Goal: Task Accomplishment & Management: Manage account settings

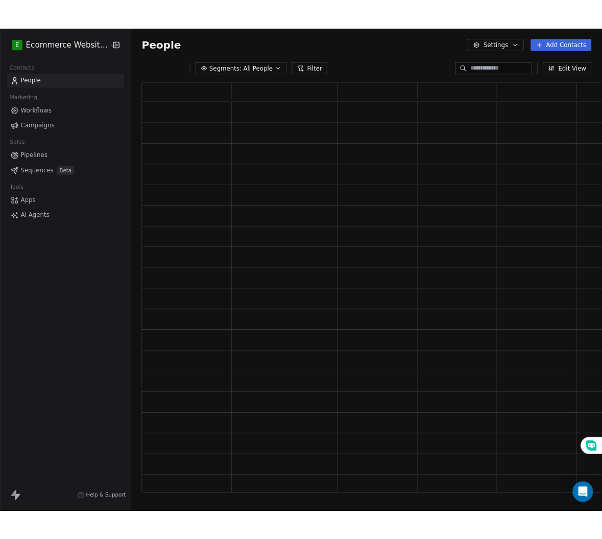
scroll to position [478, 540]
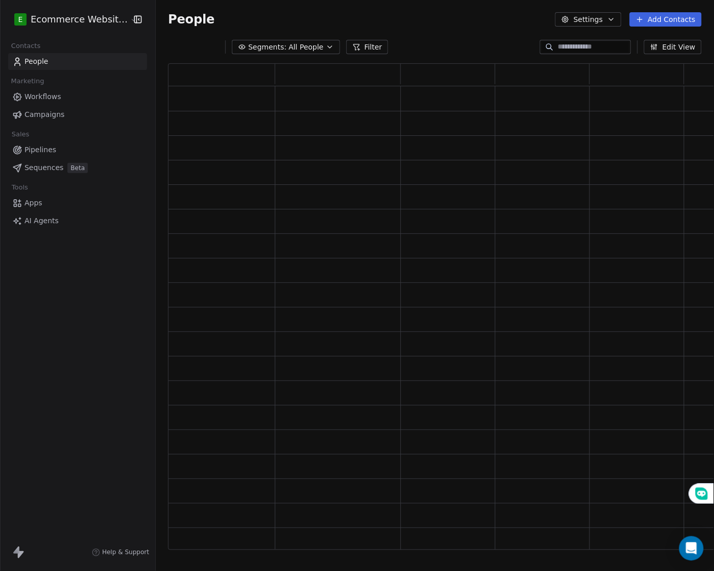
click at [60, 99] on link "Workflows" at bounding box center [77, 96] width 139 height 17
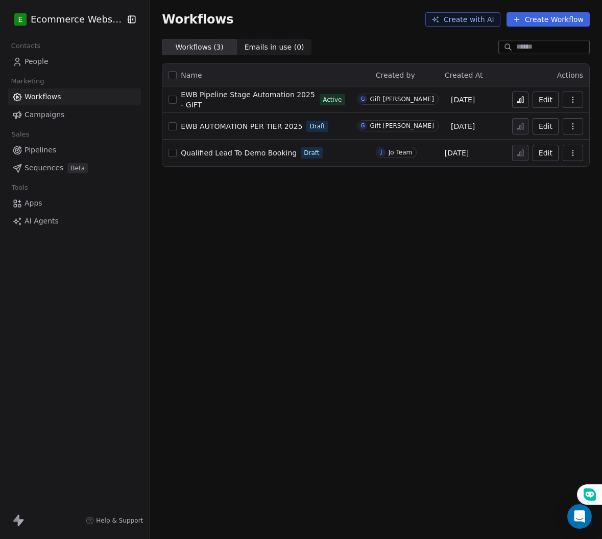
click at [224, 97] on span "EWB Pipeline Stage Automation 2025 - GIFT" at bounding box center [248, 99] width 134 height 18
click at [245, 103] on span "EWB Pipeline Stage Automation 2025 - GIFT" at bounding box center [248, 99] width 134 height 18
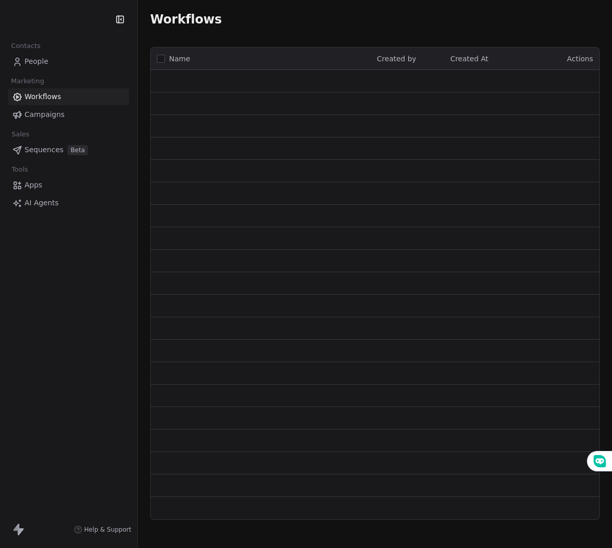
click at [42, 61] on span "People" at bounding box center [37, 61] width 24 height 11
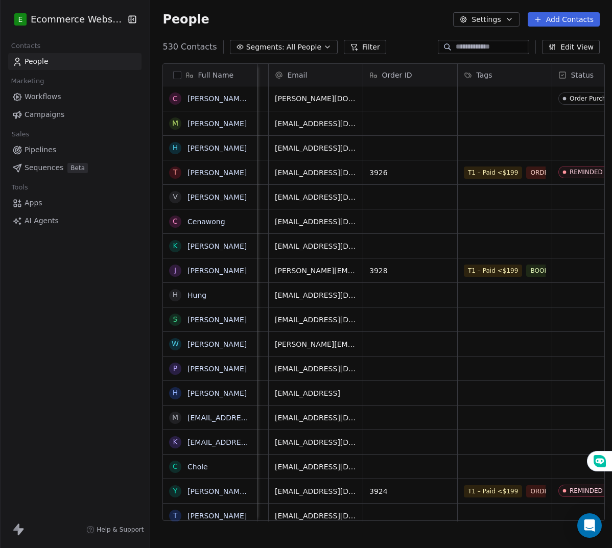
scroll to position [0, 276]
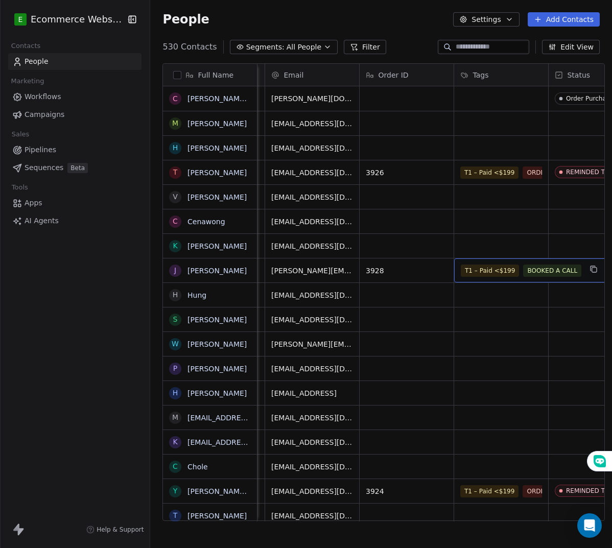
drag, startPoint x: 499, startPoint y: 262, endPoint x: 483, endPoint y: 264, distance: 16.0
click at [42, 151] on span "Pipelines" at bounding box center [41, 150] width 32 height 11
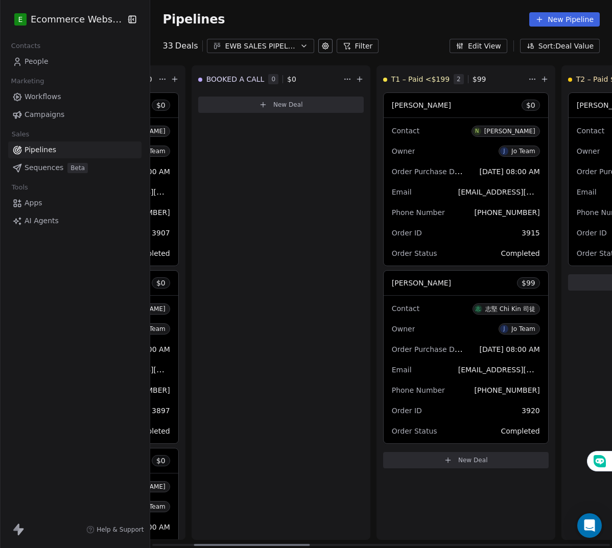
scroll to position [0, 173]
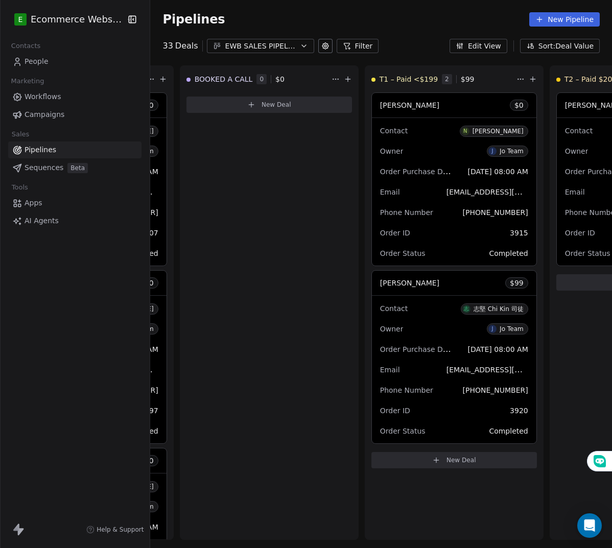
click at [59, 96] on span "Workflows" at bounding box center [43, 96] width 37 height 11
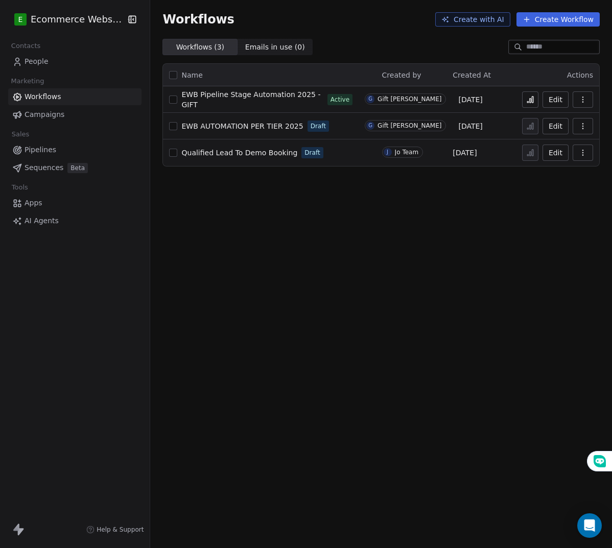
click at [64, 147] on link "Pipelines" at bounding box center [74, 150] width 133 height 17
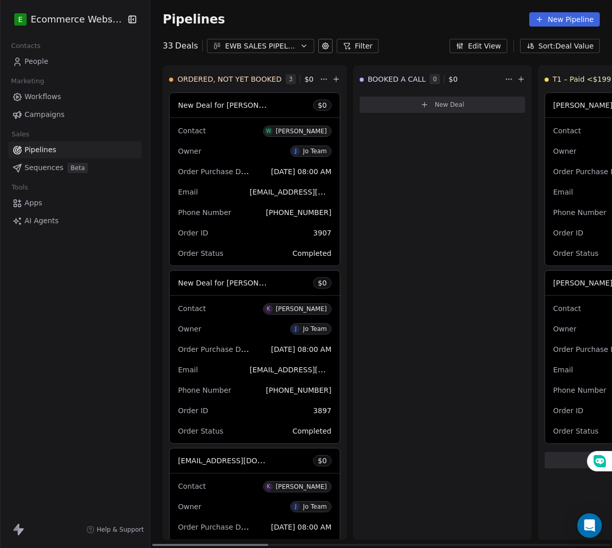
click at [56, 60] on link "People" at bounding box center [74, 61] width 133 height 17
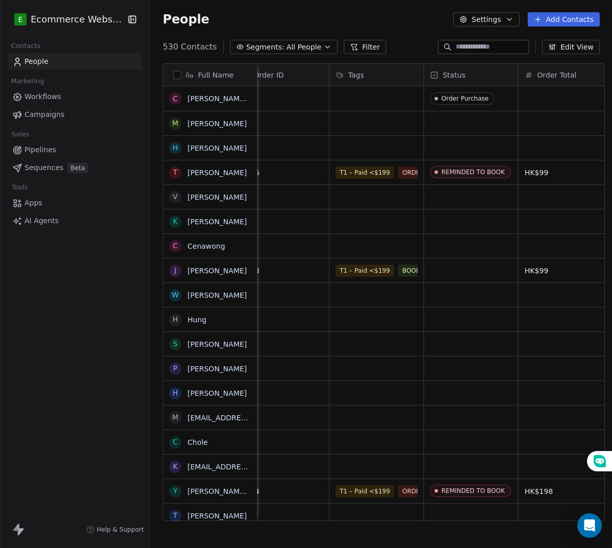
scroll to position [0, 398]
click at [354, 107] on div "grid" at bounding box center [380, 98] width 94 height 25
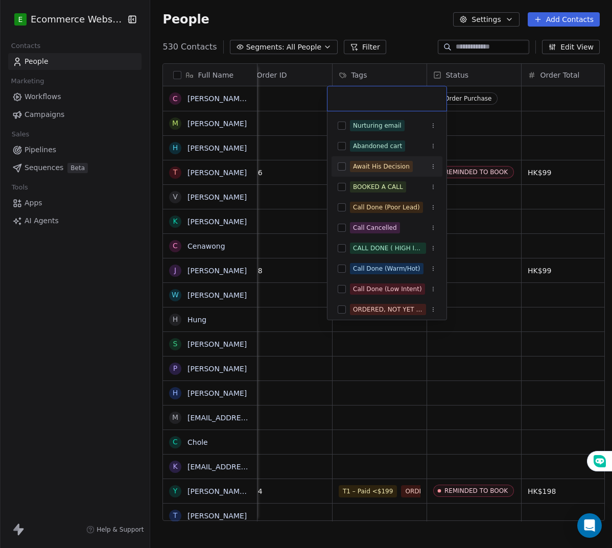
click at [289, 149] on html "E Ecommerce Website Builder Contacts People Marketing Workflows Campaigns Sales…" at bounding box center [306, 274] width 612 height 548
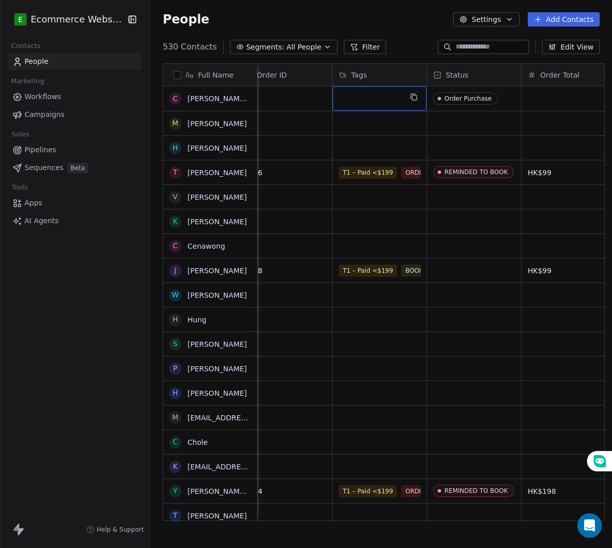
click at [349, 105] on div "grid" at bounding box center [380, 98] width 94 height 25
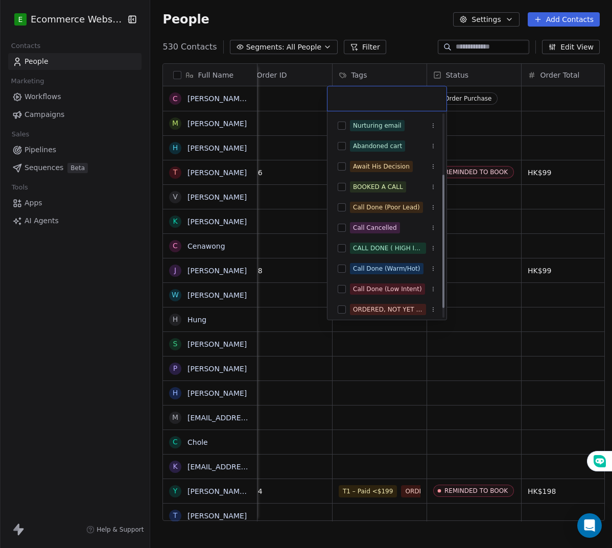
scroll to position [106, 0]
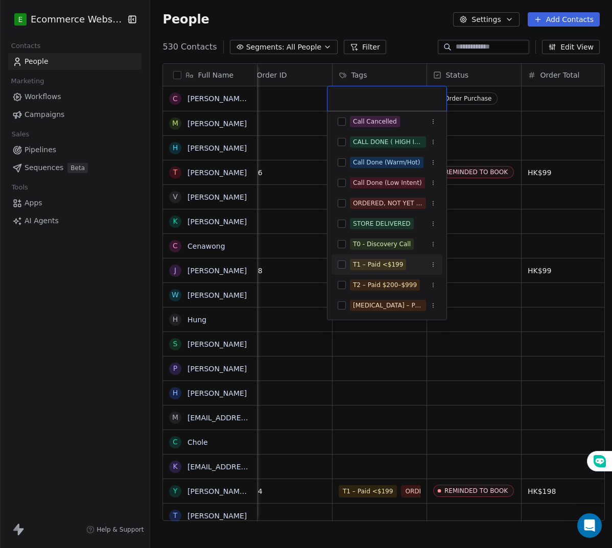
click at [343, 264] on button "Suggestions" at bounding box center [342, 265] width 8 height 8
click at [358, 323] on html "E Ecommerce Website Builder Contacts People Marketing Workflows Campaigns Sales…" at bounding box center [306, 274] width 612 height 548
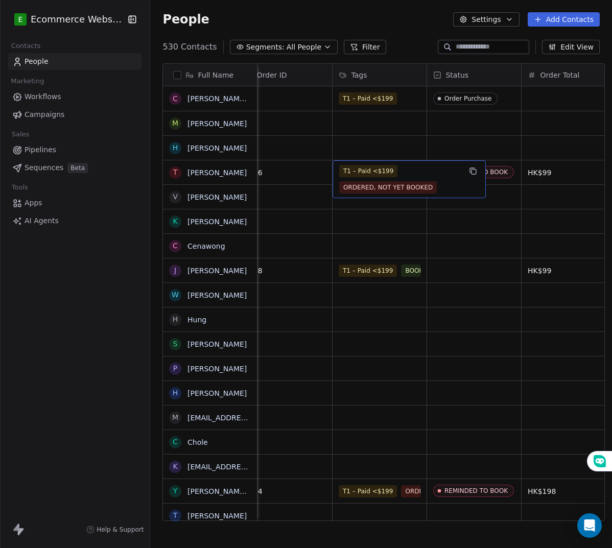
click at [383, 167] on span "T1 – Paid <$199" at bounding box center [368, 171] width 58 height 12
click at [377, 167] on span "T1 – Paid <$199" at bounding box center [368, 171] width 58 height 12
click at [384, 170] on span "T1 – Paid <$199" at bounding box center [368, 171] width 58 height 12
click at [392, 169] on div "T1 – Paid <$199 ORDERED, NOT YET BOOKED" at bounding box center [400, 179] width 122 height 29
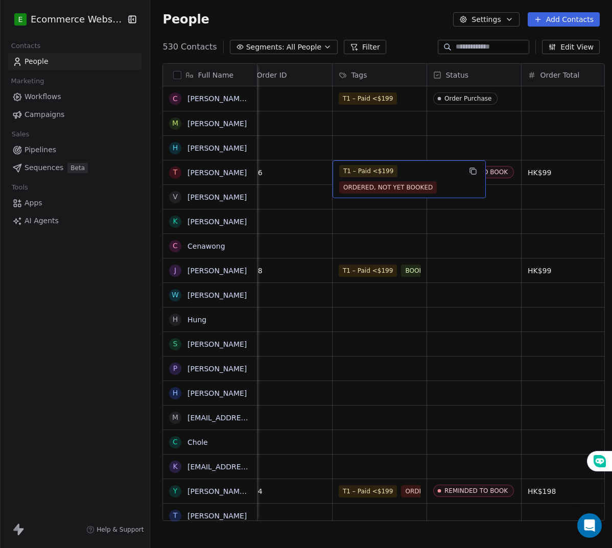
click at [396, 170] on div "T1 – Paid <$199 ORDERED, NOT YET BOOKED" at bounding box center [400, 179] width 122 height 29
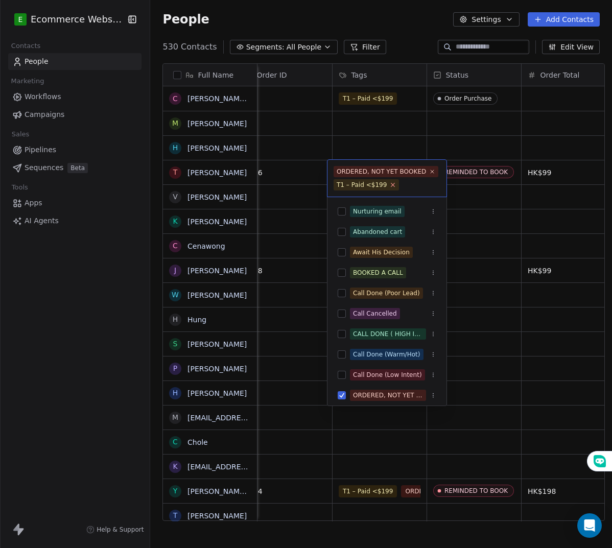
click at [390, 185] on icon at bounding box center [393, 184] width 7 height 7
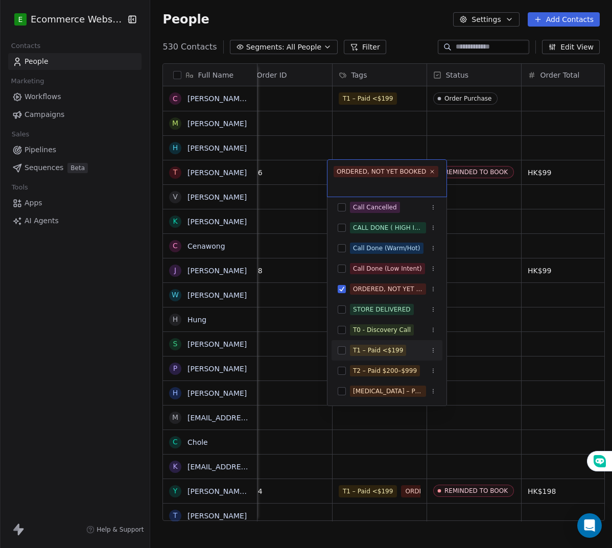
click at [344, 351] on button "Suggestions" at bounding box center [342, 350] width 8 height 8
click at [481, 330] on html "E Ecommerce Website Builder Contacts People Marketing Workflows Campaigns Sales…" at bounding box center [306, 274] width 612 height 548
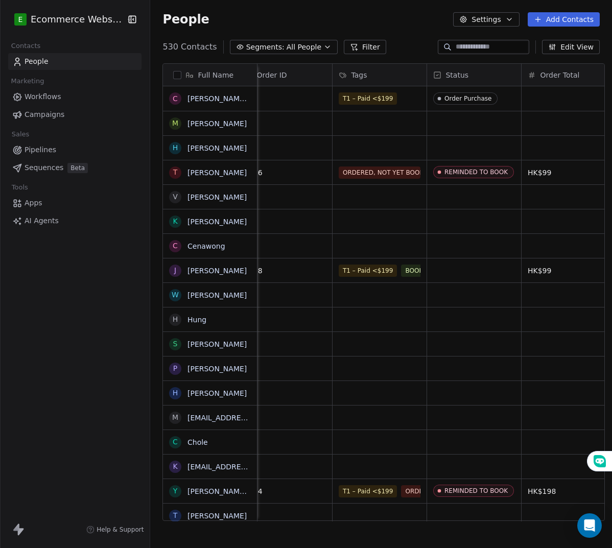
click at [61, 148] on link "Pipelines" at bounding box center [74, 150] width 133 height 17
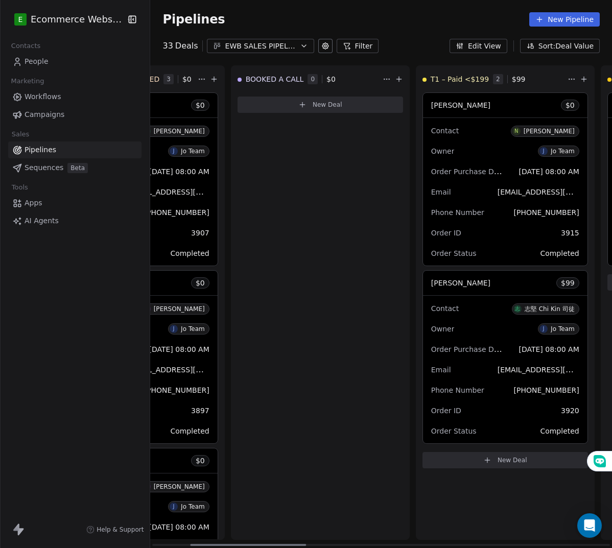
scroll to position [0, 153]
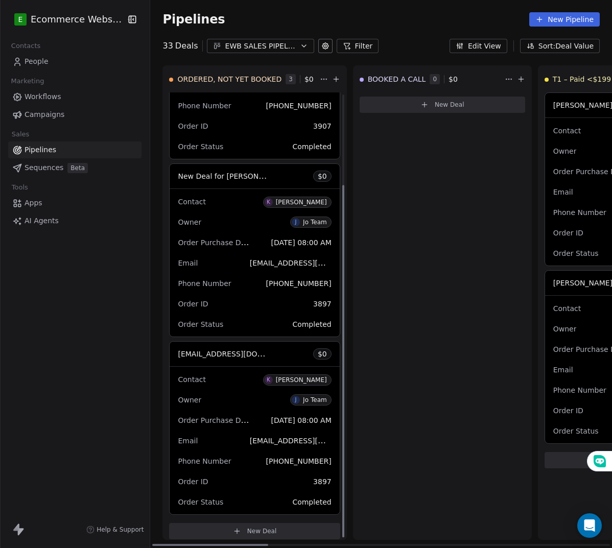
scroll to position [115, 0]
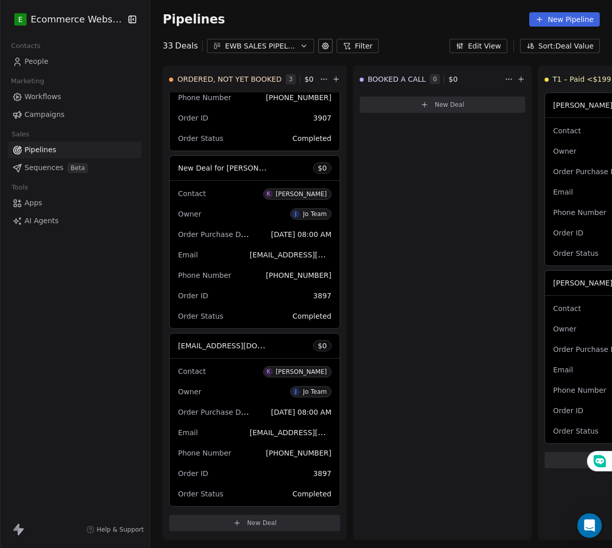
click at [52, 100] on span "Workflows" at bounding box center [43, 96] width 37 height 11
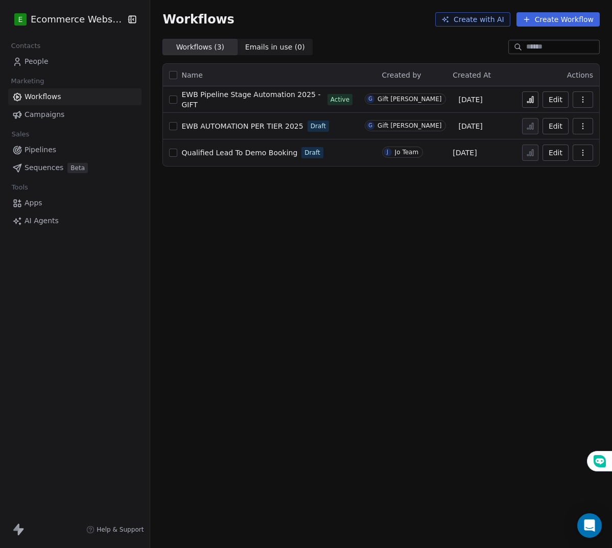
click at [279, 101] on span "EWB Pipeline Stage Automation 2025 - GIFT" at bounding box center [250, 99] width 139 height 18
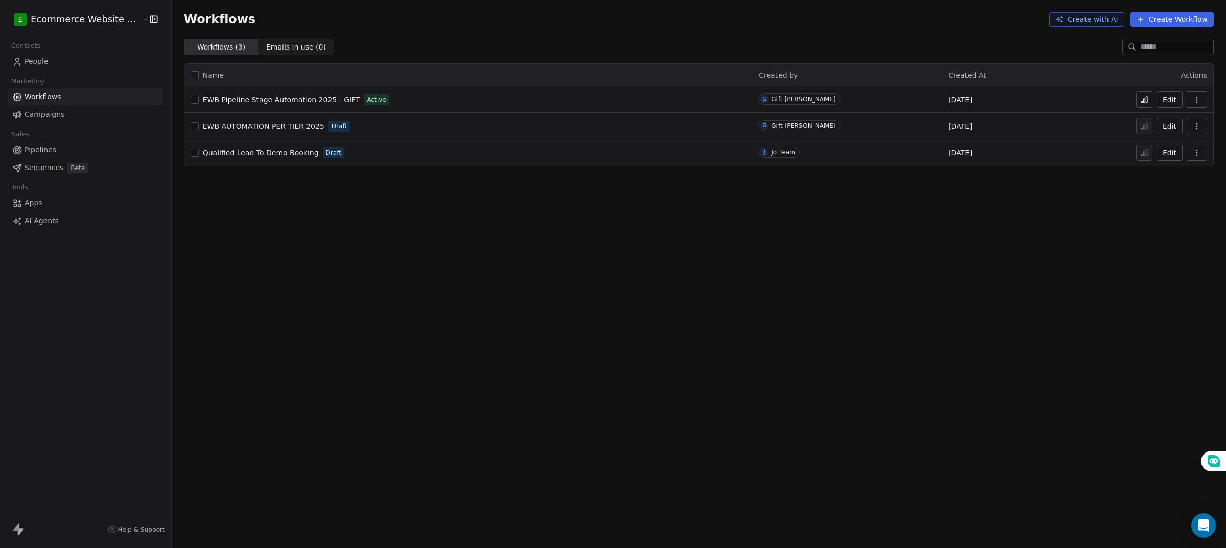
click at [66, 152] on link "Pipelines" at bounding box center [85, 150] width 155 height 17
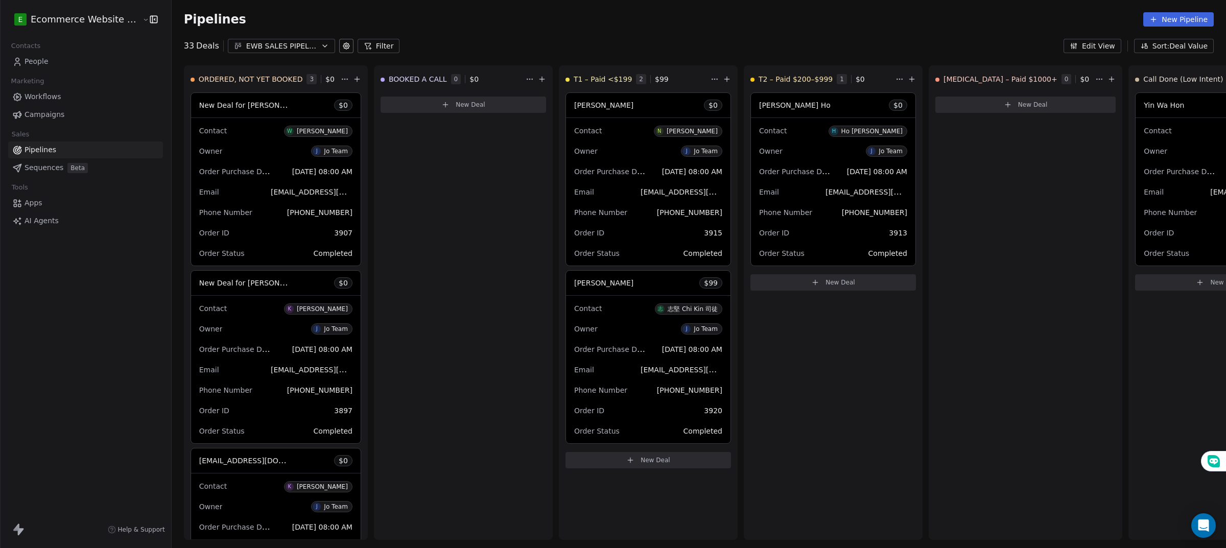
click at [64, 65] on link "People" at bounding box center [85, 61] width 155 height 17
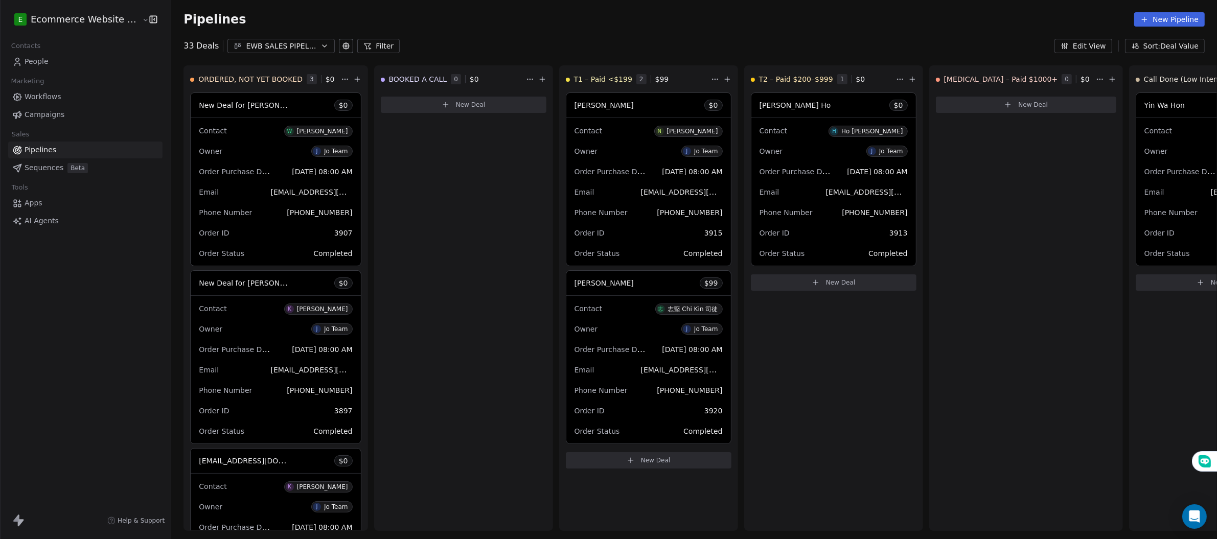
click at [69, 62] on link "People" at bounding box center [85, 61] width 154 height 17
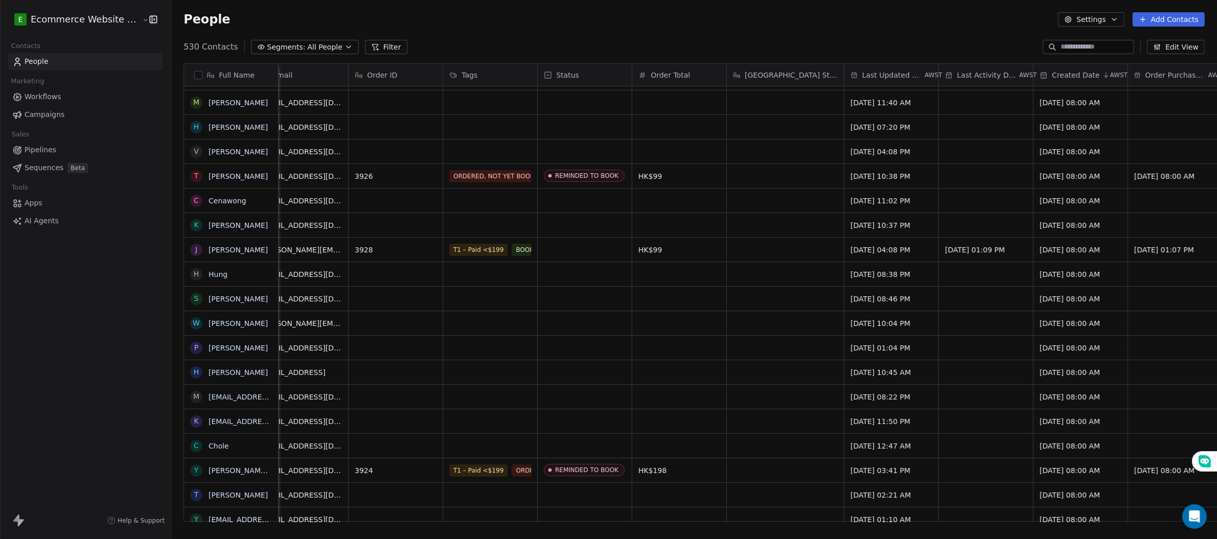
scroll to position [0, 308]
drag, startPoint x: 460, startPoint y: 31, endPoint x: 485, endPoint y: 31, distance: 25.0
click at [460, 31] on div "People Settings Add Contacts" at bounding box center [694, 19] width 1046 height 39
click at [1104, 18] on button "Settings" at bounding box center [1091, 19] width 66 height 14
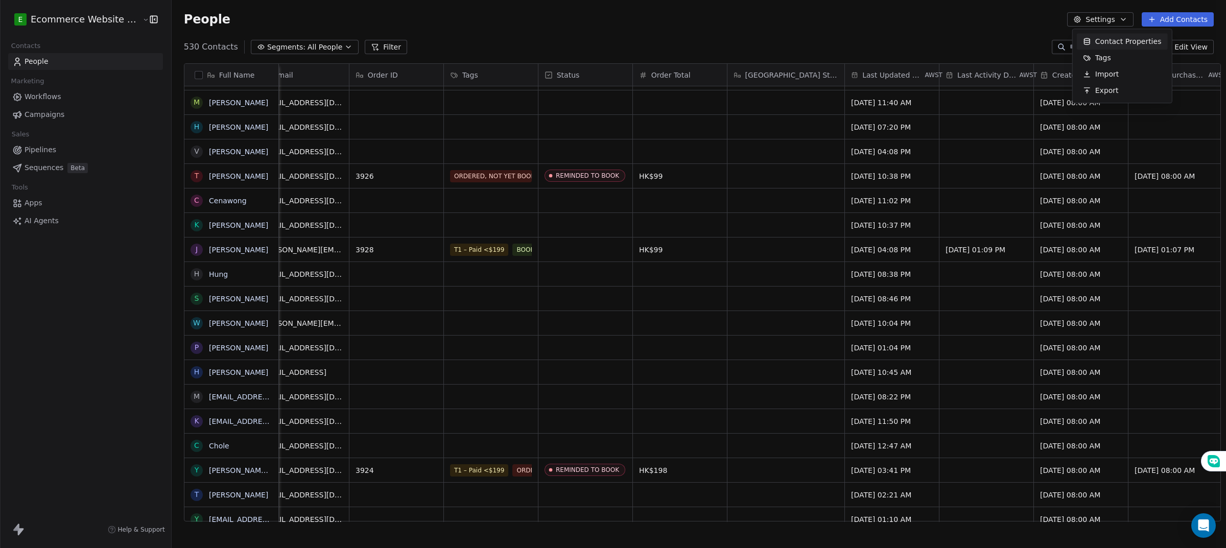
click at [1102, 22] on html "E Ecommerce Website Builder Contacts People Marketing Workflows Campaigns Sales…" at bounding box center [613, 276] width 1226 height 552
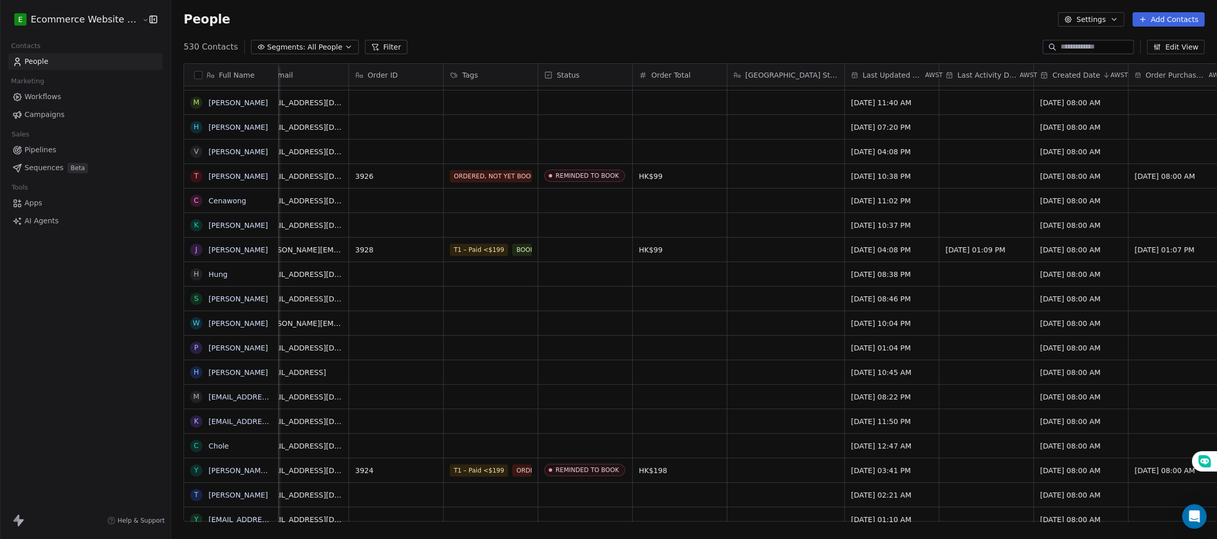
click at [1161, 45] on icon "button" at bounding box center [1157, 47] width 8 height 8
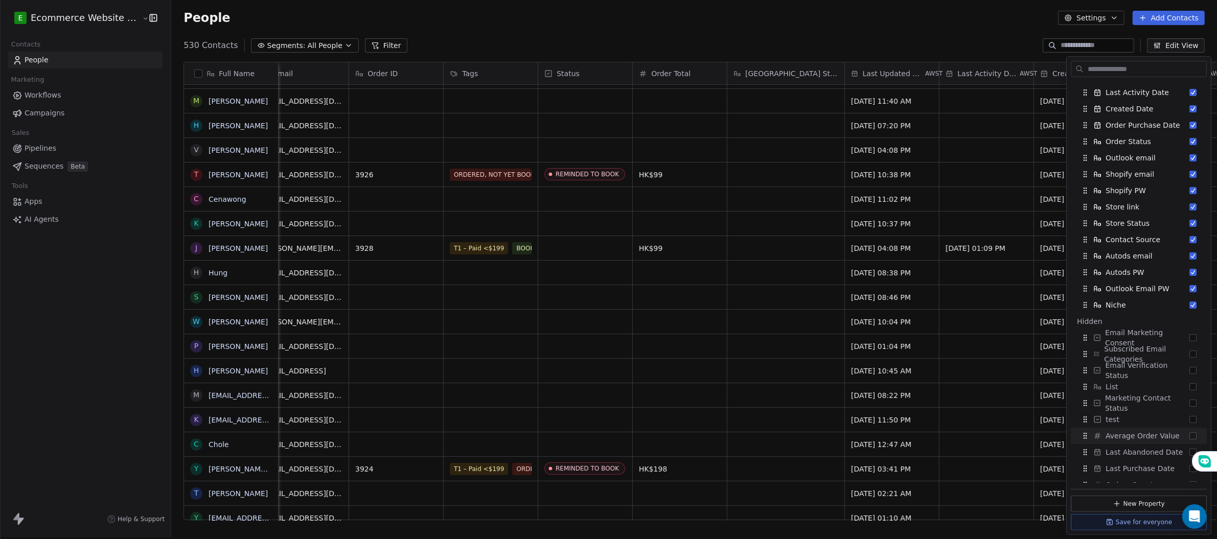
scroll to position [13, 0]
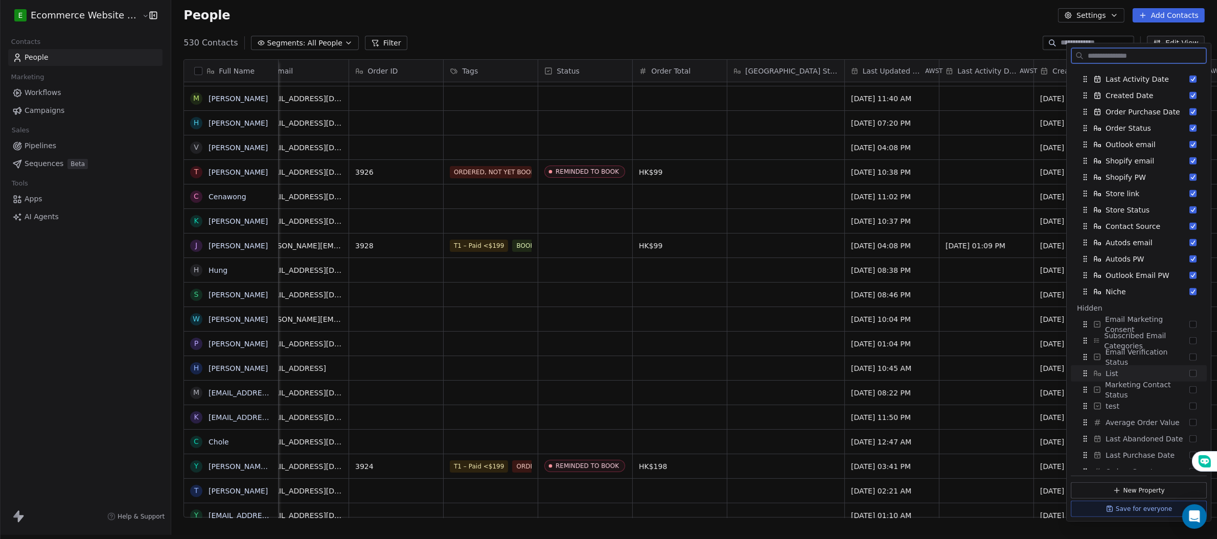
click at [1189, 373] on button "Suggestions" at bounding box center [1192, 373] width 7 height 7
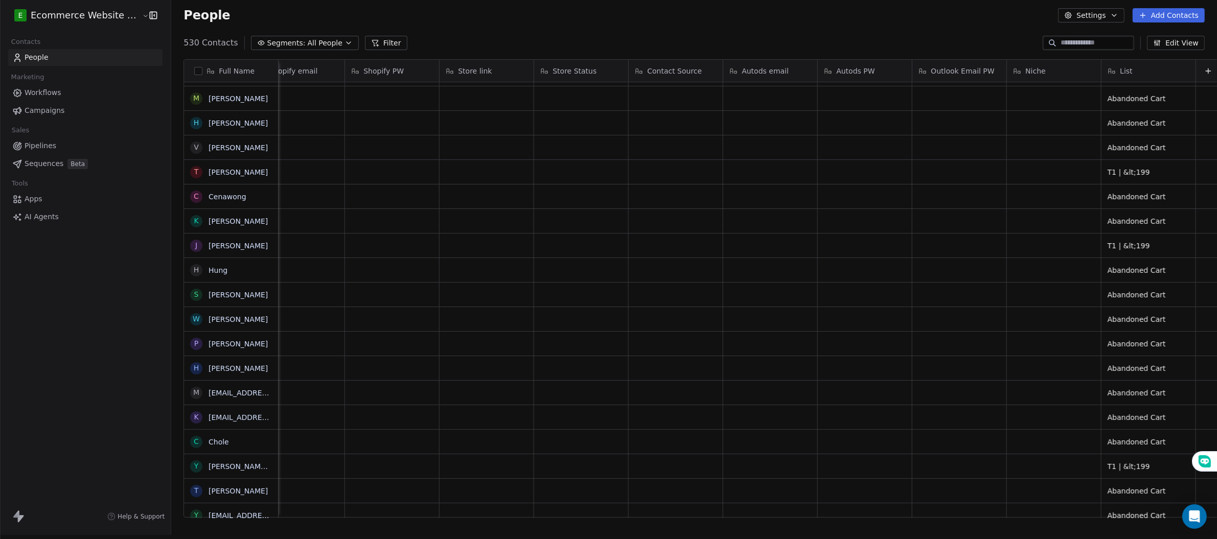
scroll to position [13, 9]
click at [1107, 66] on div "List" at bounding box center [1147, 71] width 80 height 10
drag, startPoint x: 1110, startPoint y: 67, endPoint x: 777, endPoint y: 74, distance: 333.2
click at [777, 74] on html "E Ecommerce Website Builder Contacts People Marketing Workflows Campaigns Sales…" at bounding box center [608, 267] width 1217 height 543
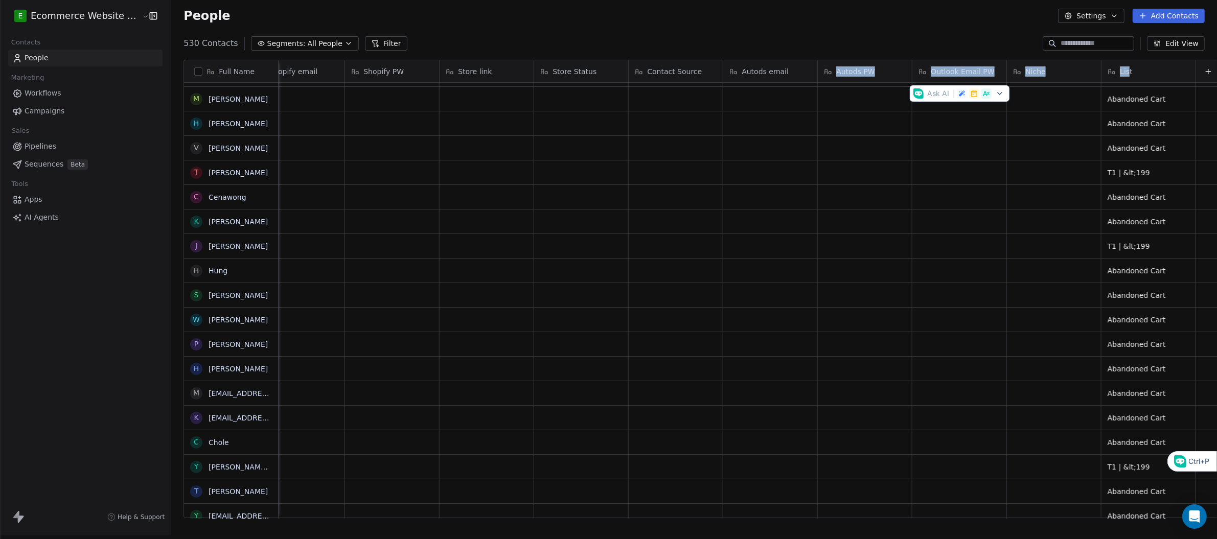
click at [1120, 66] on span "List" at bounding box center [1126, 71] width 12 height 10
drag, startPoint x: 1123, startPoint y: 69, endPoint x: 796, endPoint y: 115, distance: 330.8
click at [709, 73] on html "E Ecommerce Website Builder Contacts People Marketing Workflows Campaigns Sales…" at bounding box center [608, 267] width 1217 height 543
click at [1123, 68] on div "List" at bounding box center [1147, 71] width 80 height 10
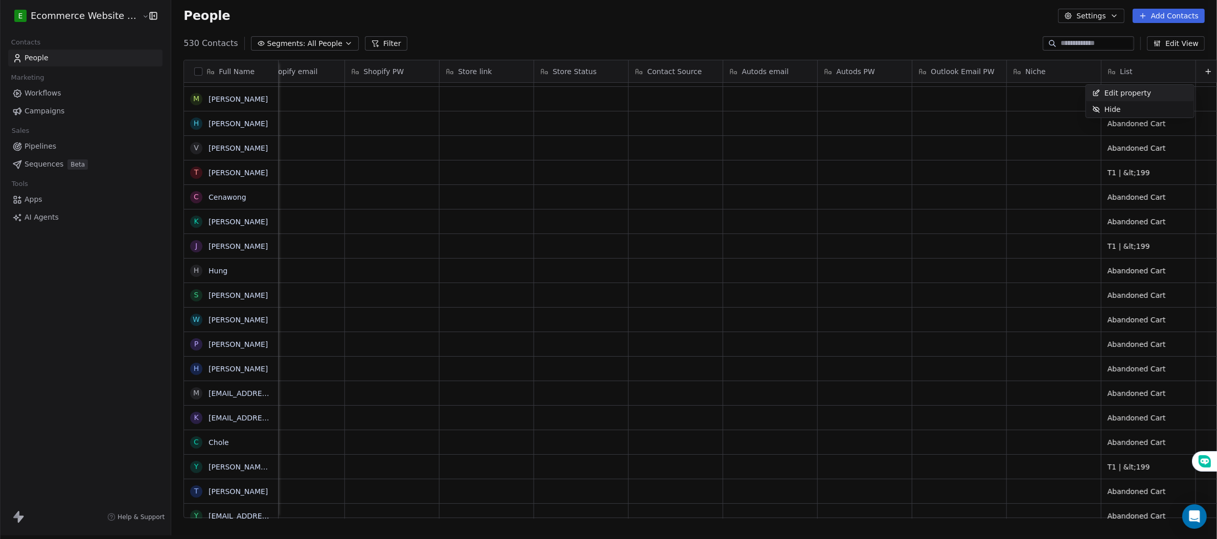
click at [1123, 68] on html "E Ecommerce Website Builder Contacts People Marketing Workflows Campaigns Sales…" at bounding box center [608, 267] width 1217 height 543
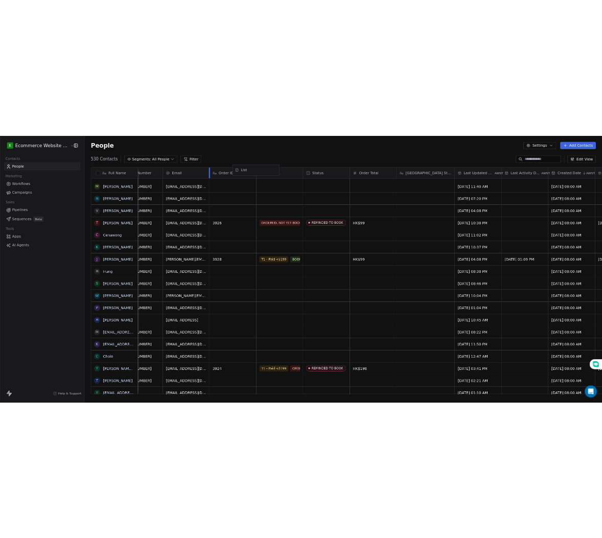
scroll to position [0, 206]
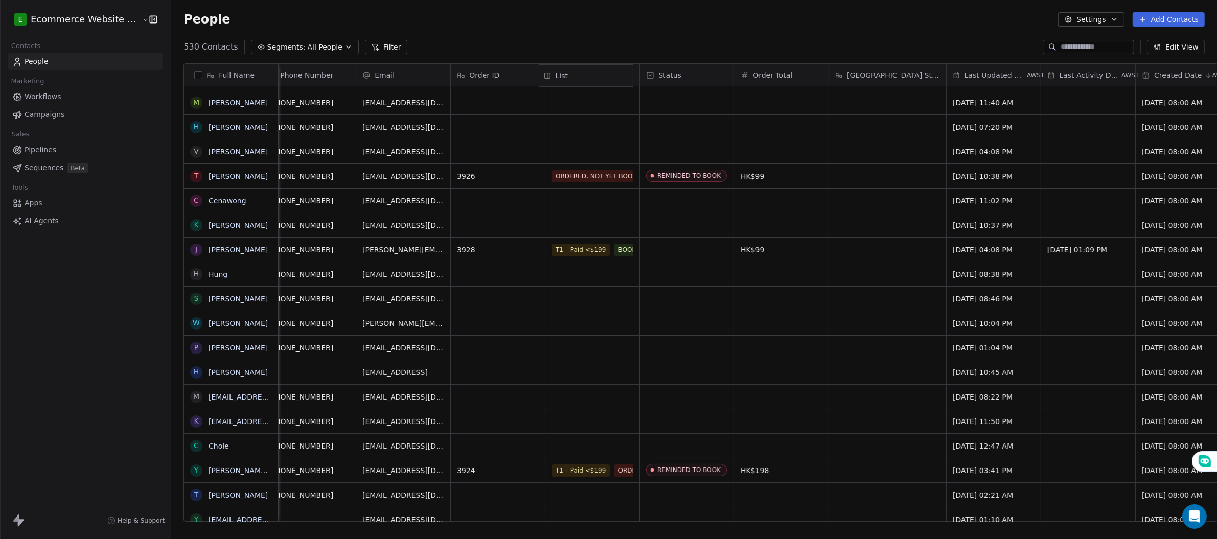
drag, startPoint x: 1111, startPoint y: 69, endPoint x: 554, endPoint y: 75, distance: 557.0
click at [554, 75] on div "Full Name c [DOMAIN_NAME][EMAIL_ADDRESS][DOMAIN_NAME] M [PERSON_NAME] H [PERSON…" at bounding box center [702, 293] width 1036 height 458
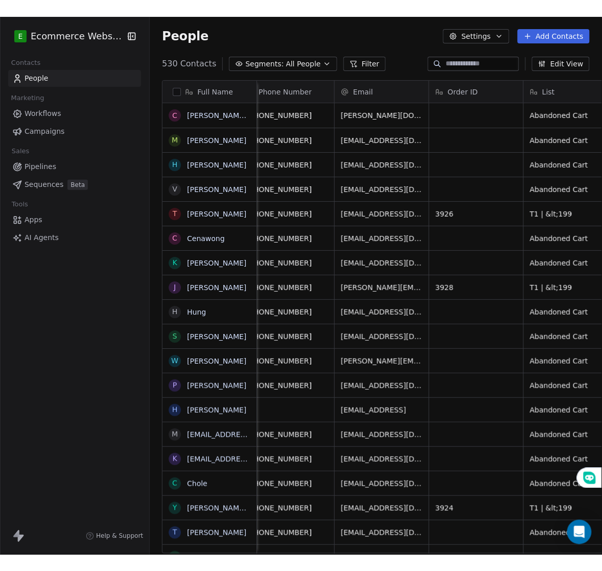
scroll to position [502, 457]
